Goal: Find contact information: Find contact information

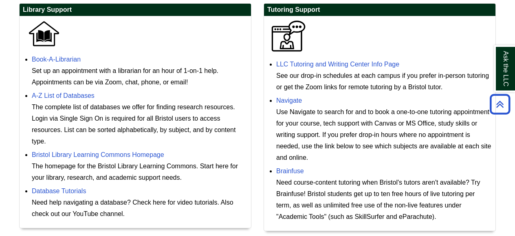
scroll to position [241, 0]
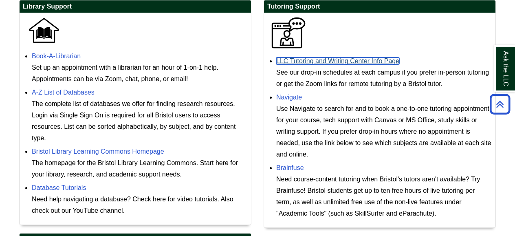
click at [325, 61] on link "LLC Tutoring and Writing Center Info Page" at bounding box center [337, 60] width 123 height 7
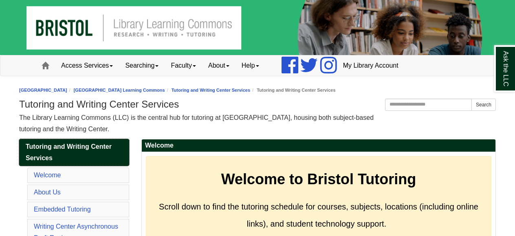
click at [91, 146] on span "Tutoring and Writing Center Services" at bounding box center [69, 152] width 86 height 18
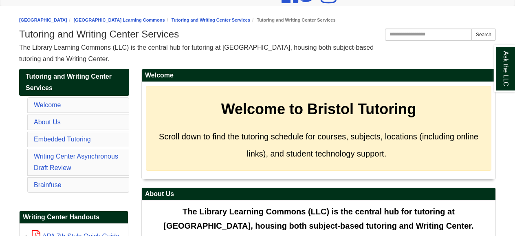
scroll to position [72, 0]
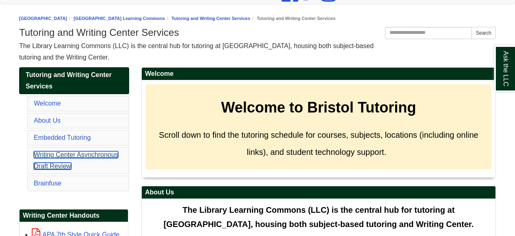
click at [69, 154] on link "Writing Center Asynchronous Draft Review" at bounding box center [76, 160] width 84 height 18
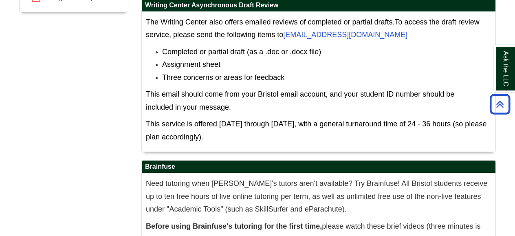
scroll to position [438, 0]
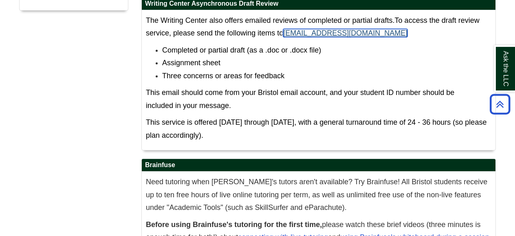
click at [320, 32] on link "[EMAIL_ADDRESS][DOMAIN_NAME]" at bounding box center [345, 33] width 124 height 8
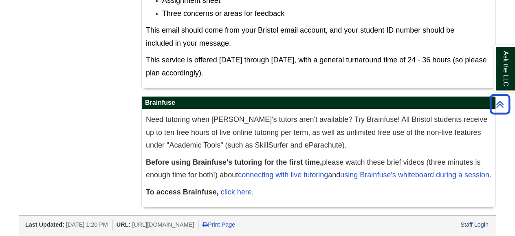
scroll to position [513, 0]
click at [233, 194] on link "click here" at bounding box center [236, 192] width 31 height 8
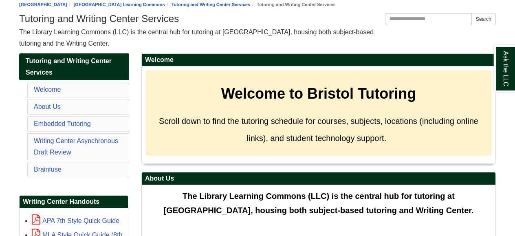
scroll to position [88, 0]
